Goal: Book appointment/travel/reservation

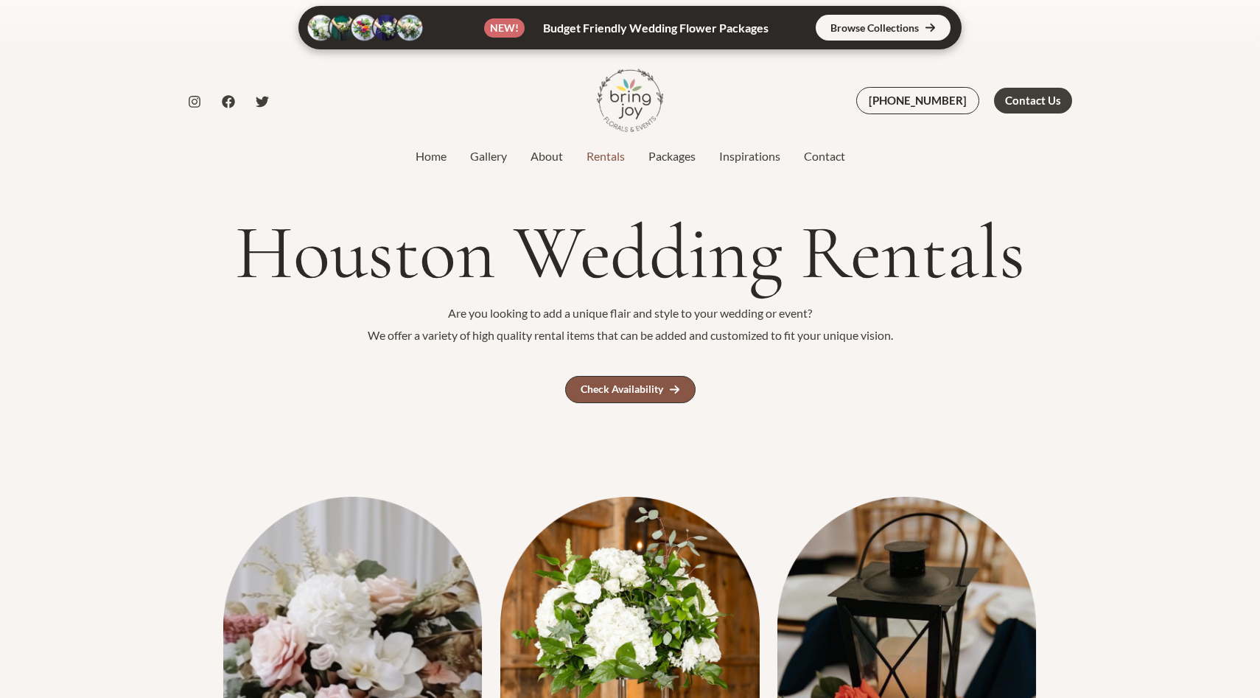
click at [636, 386] on div "Check Availability" at bounding box center [622, 389] width 83 height 10
click at [489, 154] on link "Gallery" at bounding box center [488, 156] width 60 height 18
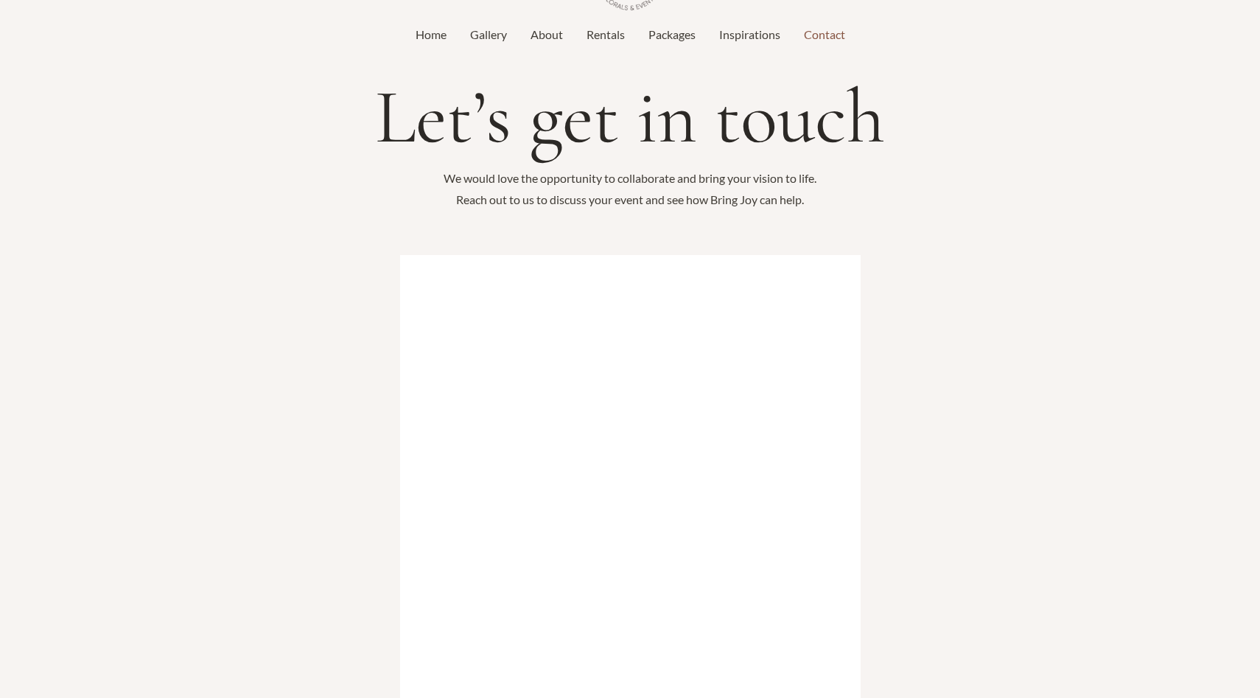
scroll to position [138, 0]
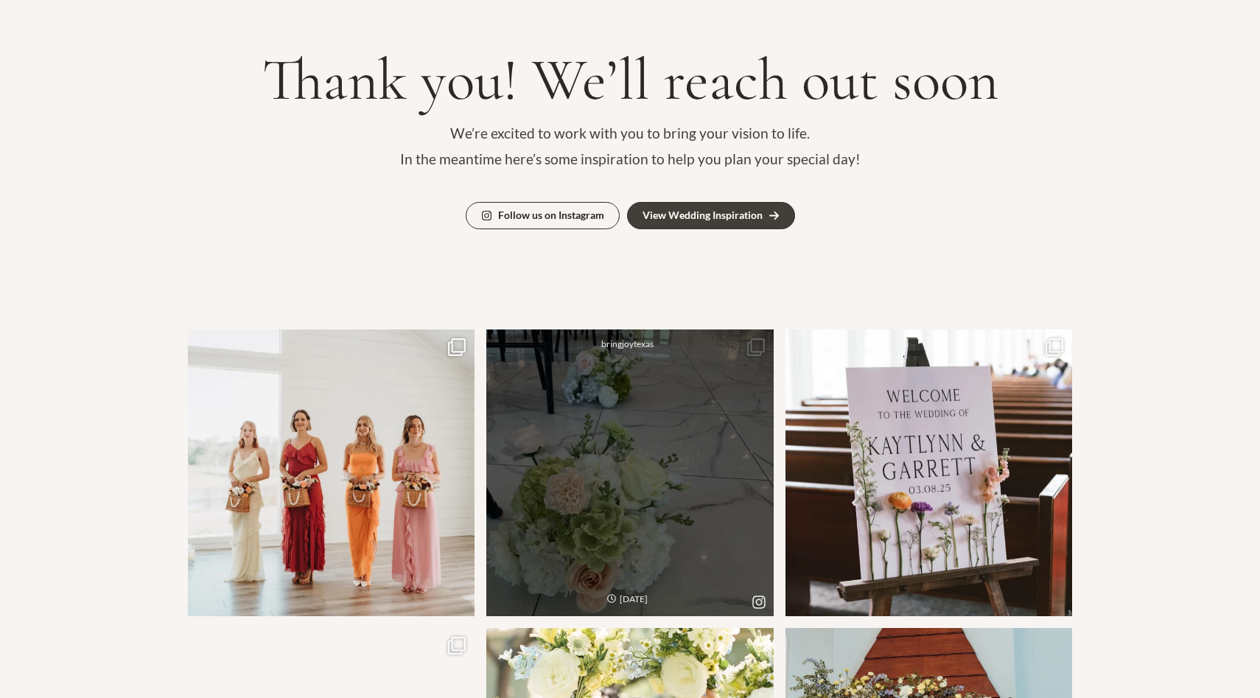
scroll to position [204, 0]
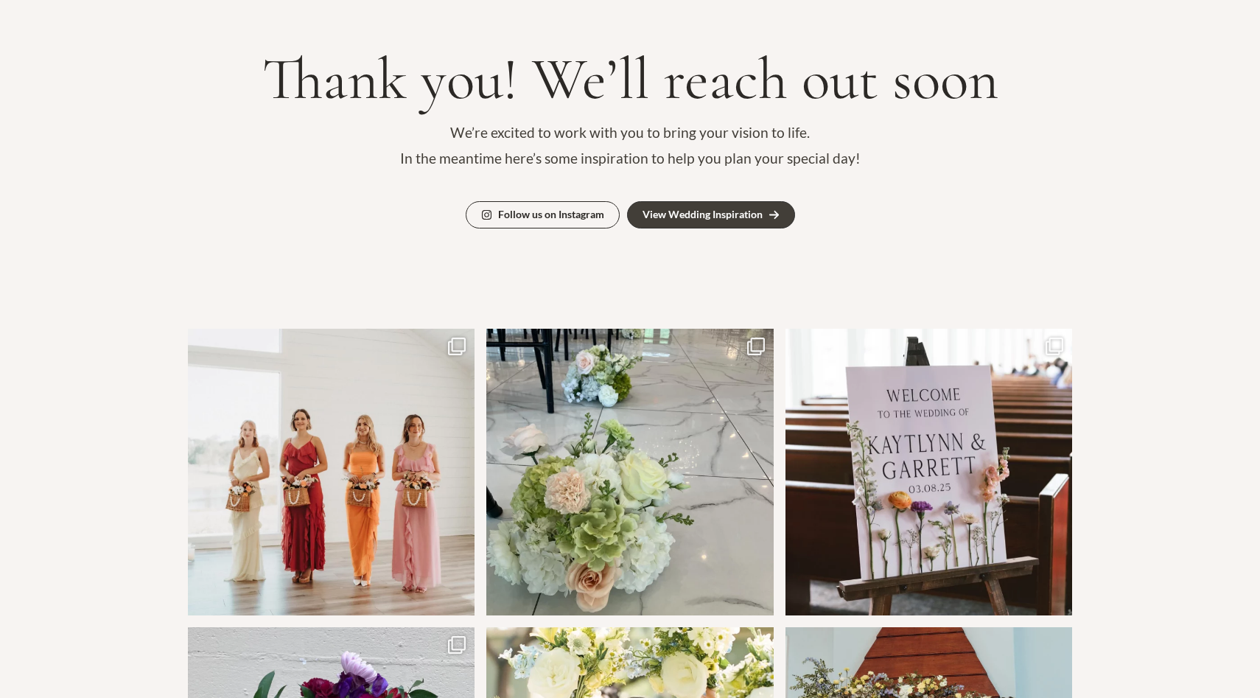
click at [588, 198] on div "Thank you! We’ll reach out soon We’re excited to work with you to bring your vi…" at bounding box center [630, 138] width 885 height 335
click at [578, 212] on div "Follow us on Instagram" at bounding box center [551, 214] width 106 height 10
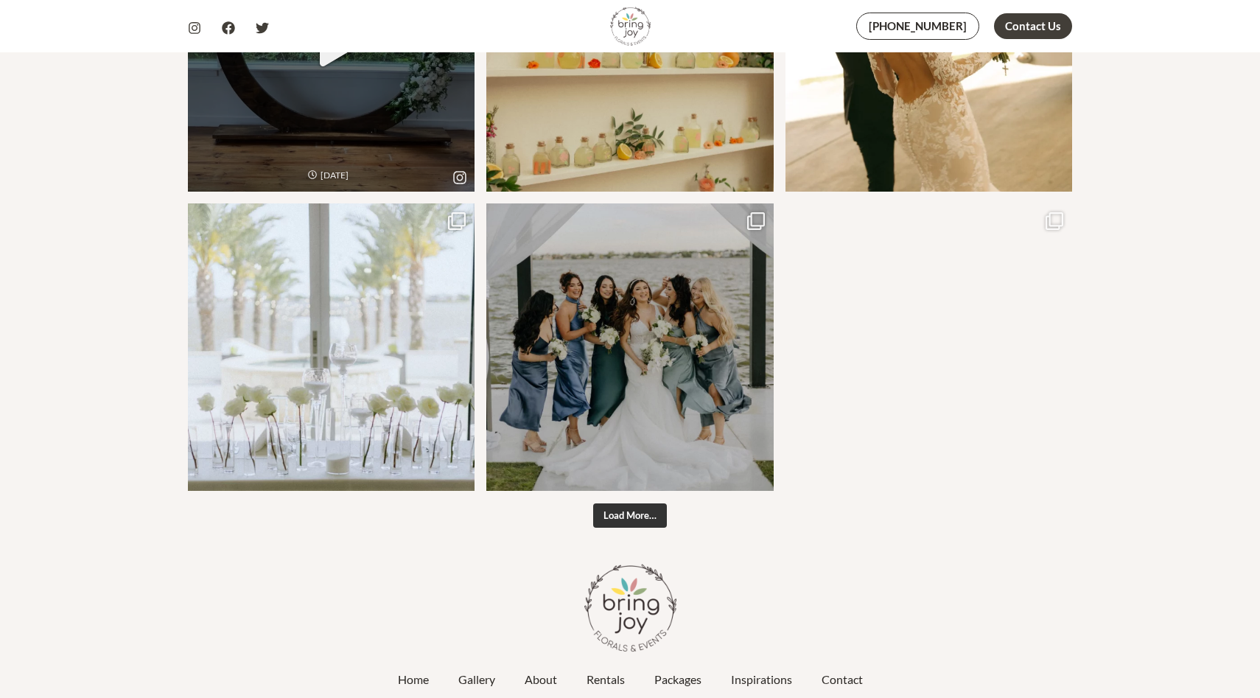
scroll to position [3125, 0]
